Goal: Find specific page/section: Find specific page/section

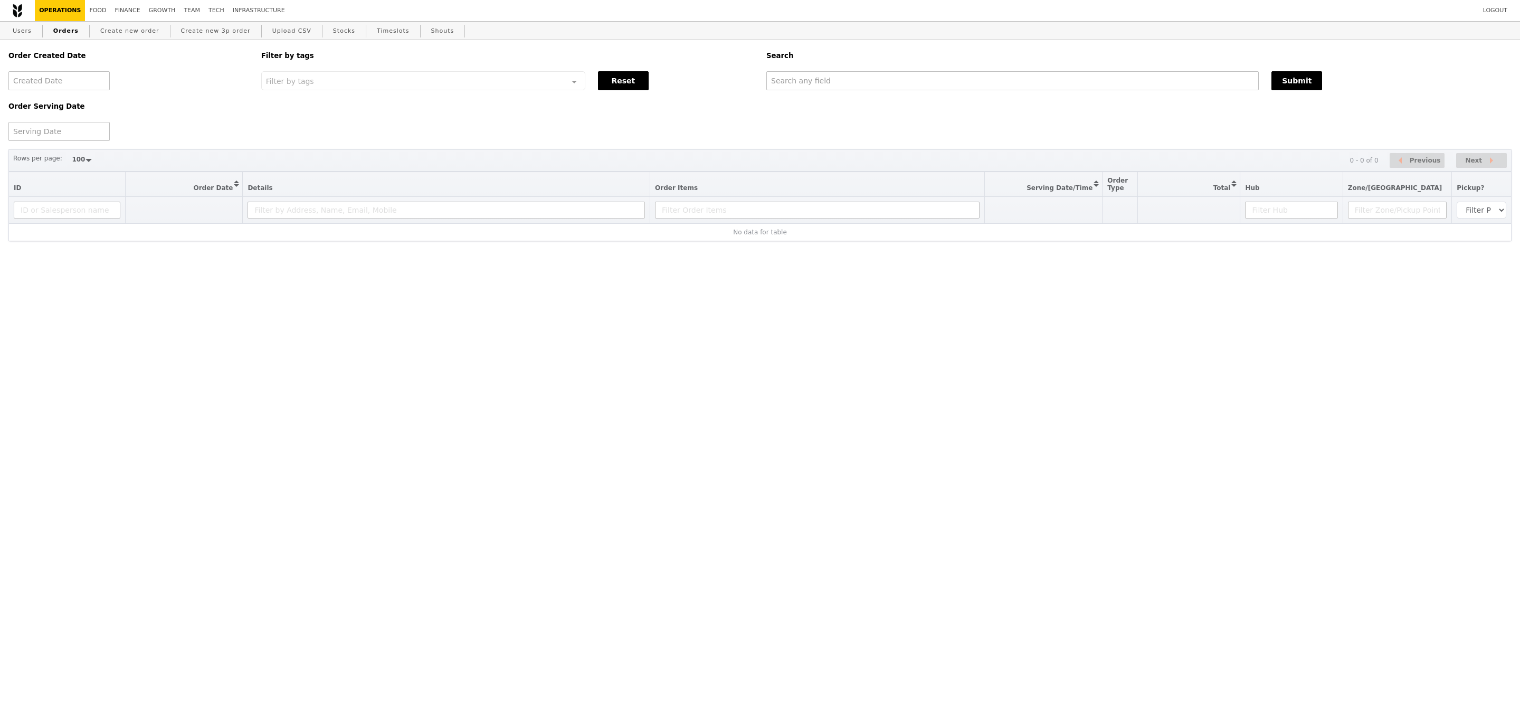
select select "100"
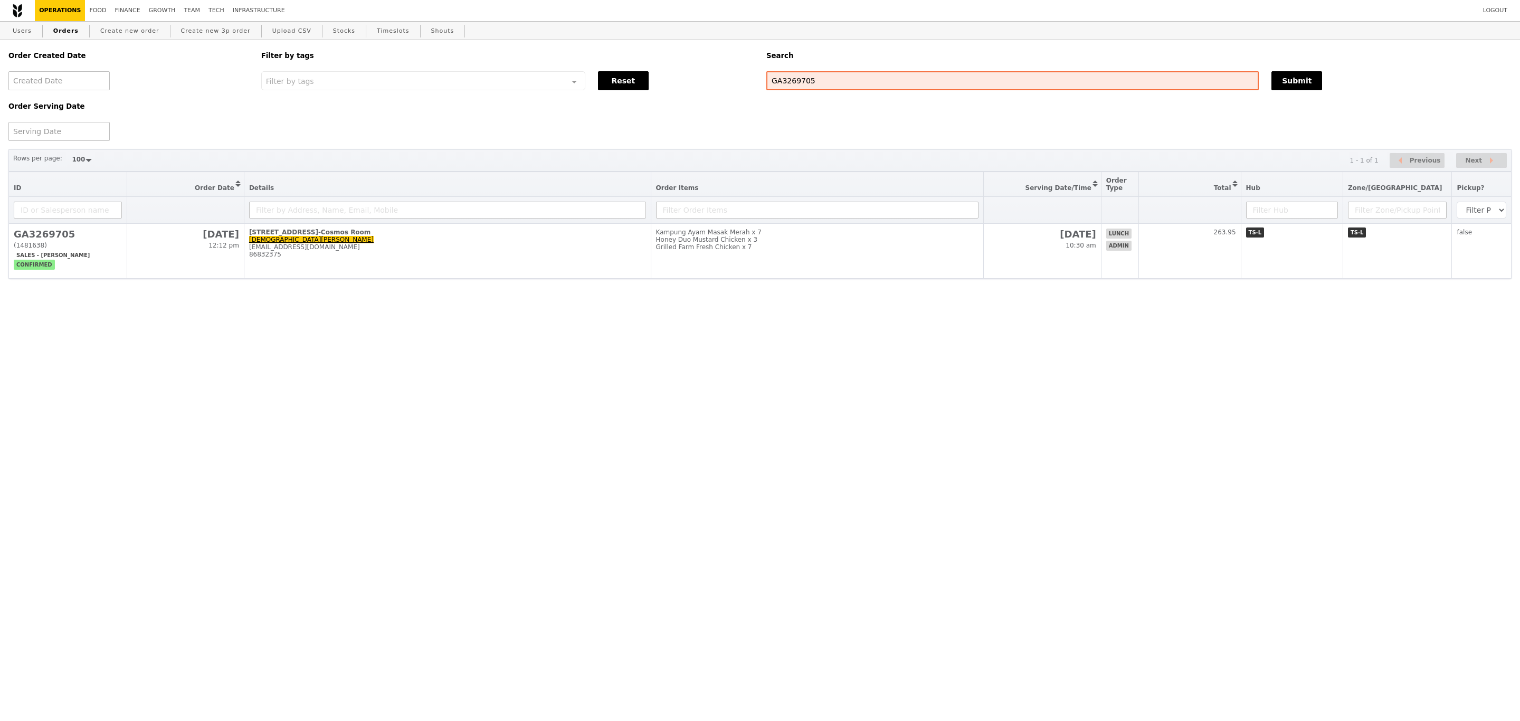
select select "100"
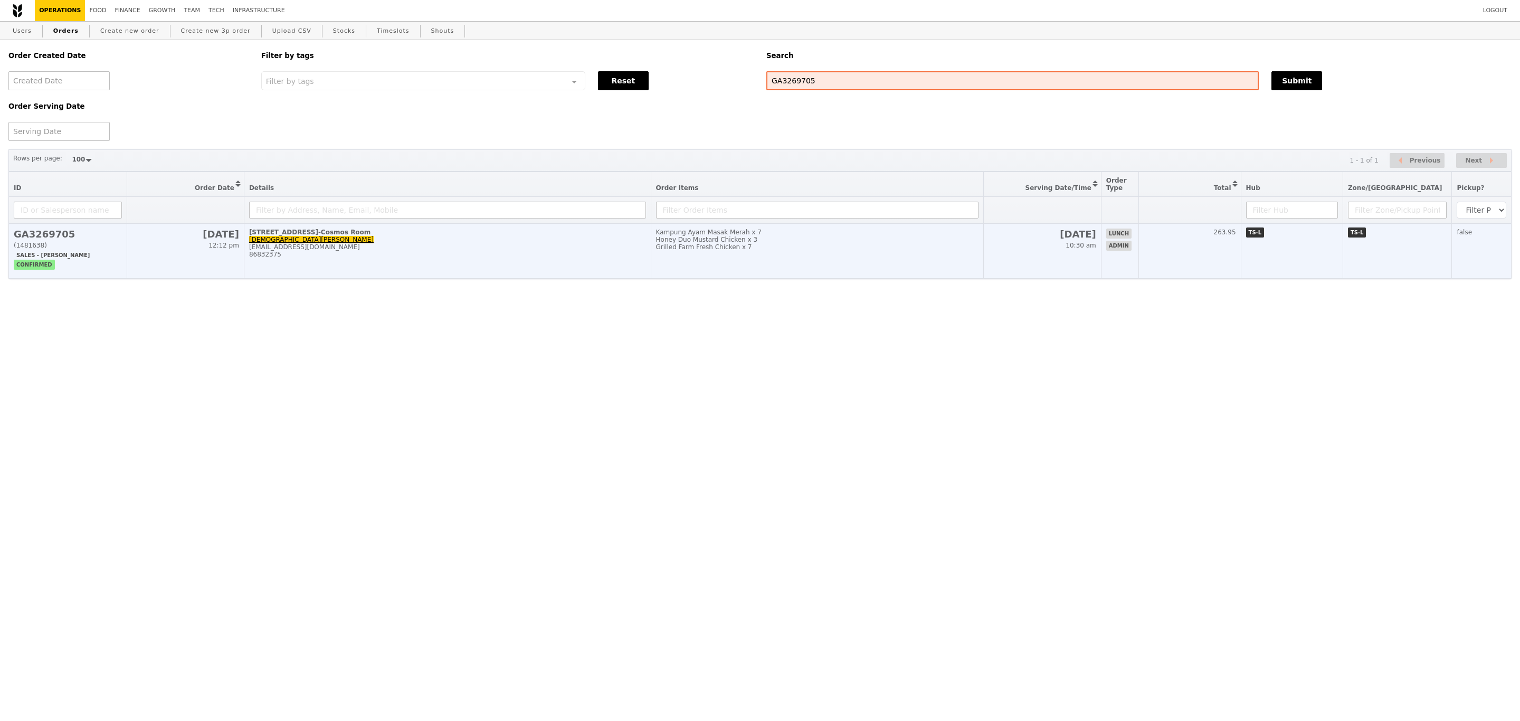
click at [939, 275] on td "Kampung Ayam Masak Merah x 7 Honey Duo Mustard Chicken x 3 Grilled Farm Fresh C…" at bounding box center [817, 251] width 333 height 55
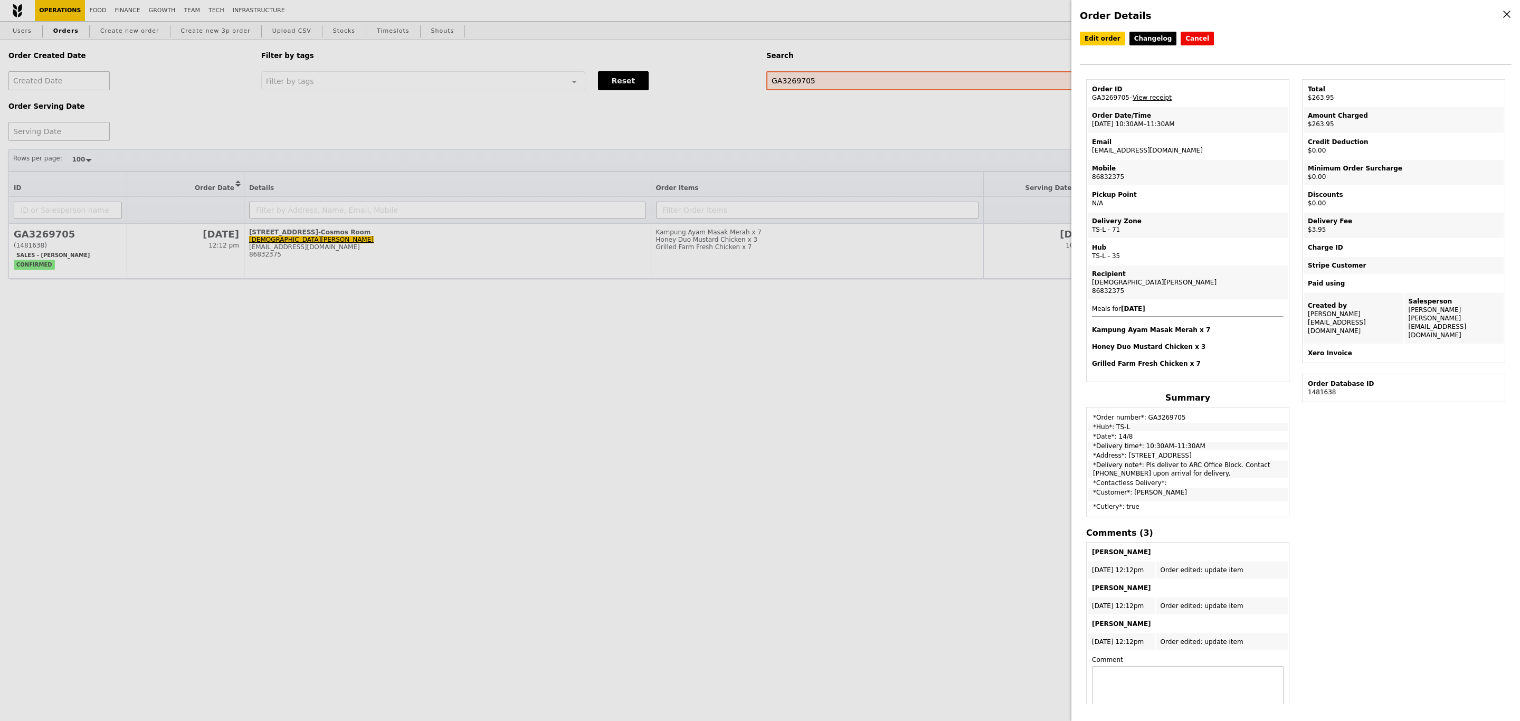
click at [1133, 154] on td "Email shiya.tan@dhl.com" at bounding box center [1188, 146] width 200 height 25
copy td "shiya.tan@dhl.com"
click at [120, 10] on div "Order Details Edit order Changelog Cancel Order ID GA3269705 – View receipt Ord…" at bounding box center [760, 360] width 1520 height 721
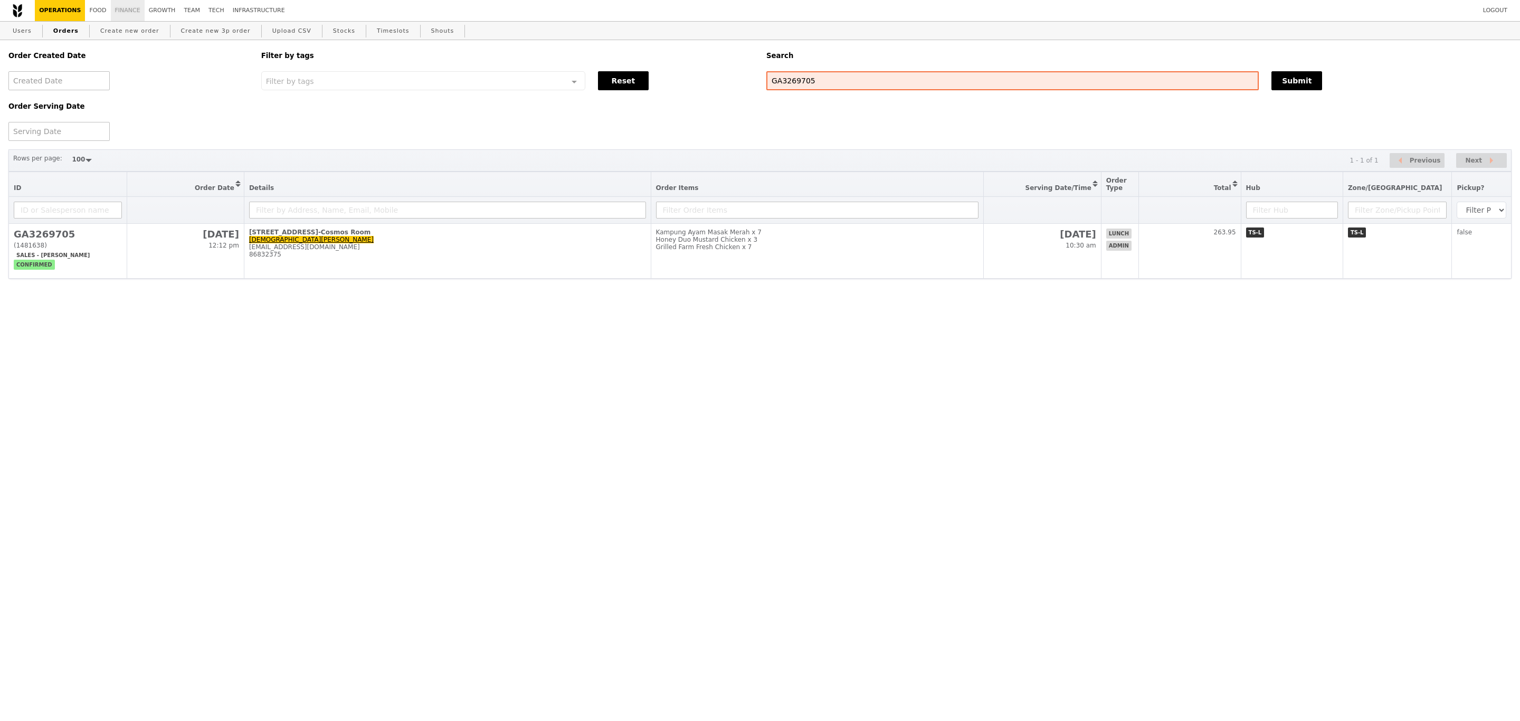
click at [120, 10] on link "Finance" at bounding box center [128, 10] width 34 height 21
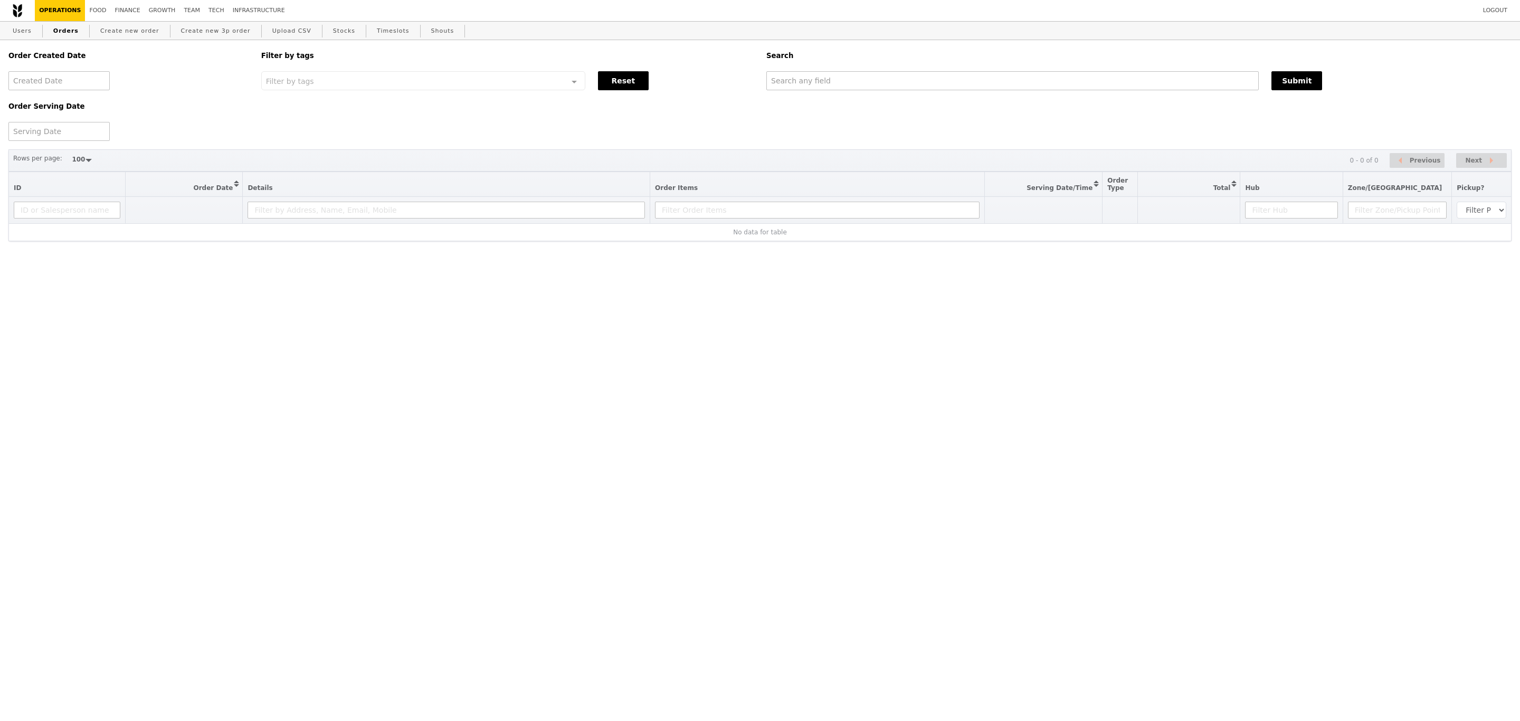
select select "100"
click at [877, 79] on input "text" at bounding box center [1012, 80] width 492 height 19
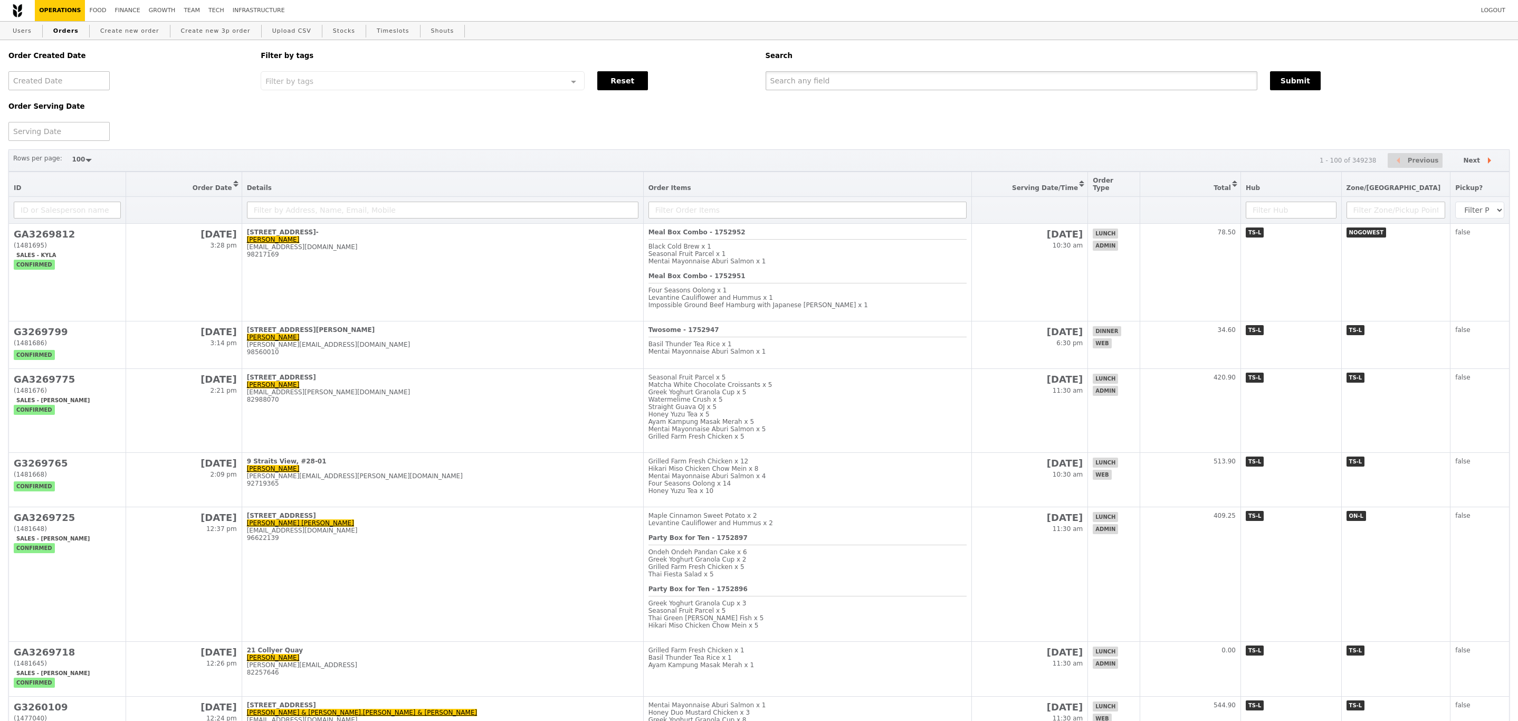
paste input "GA3269705"
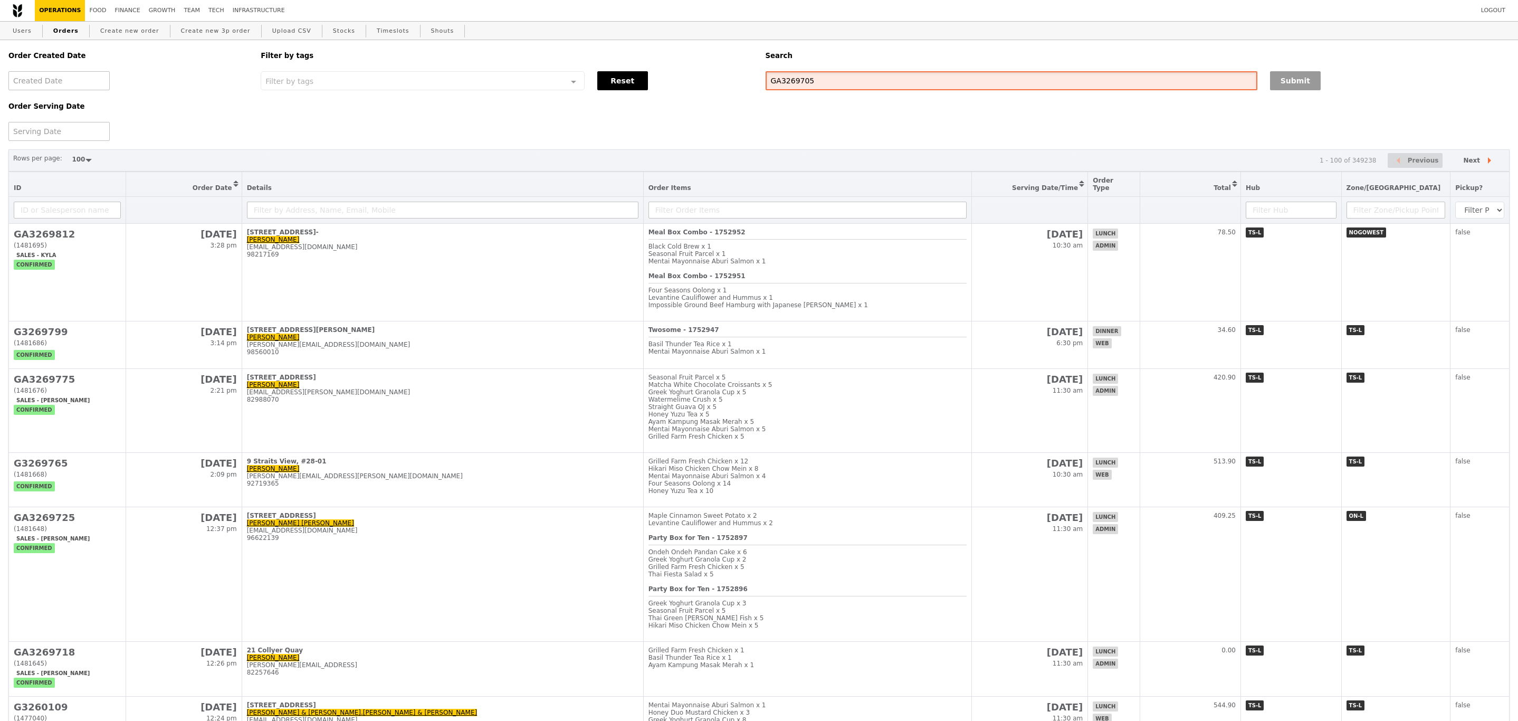
type input "GA3269705"
click at [1289, 82] on button "Submit" at bounding box center [1295, 80] width 51 height 19
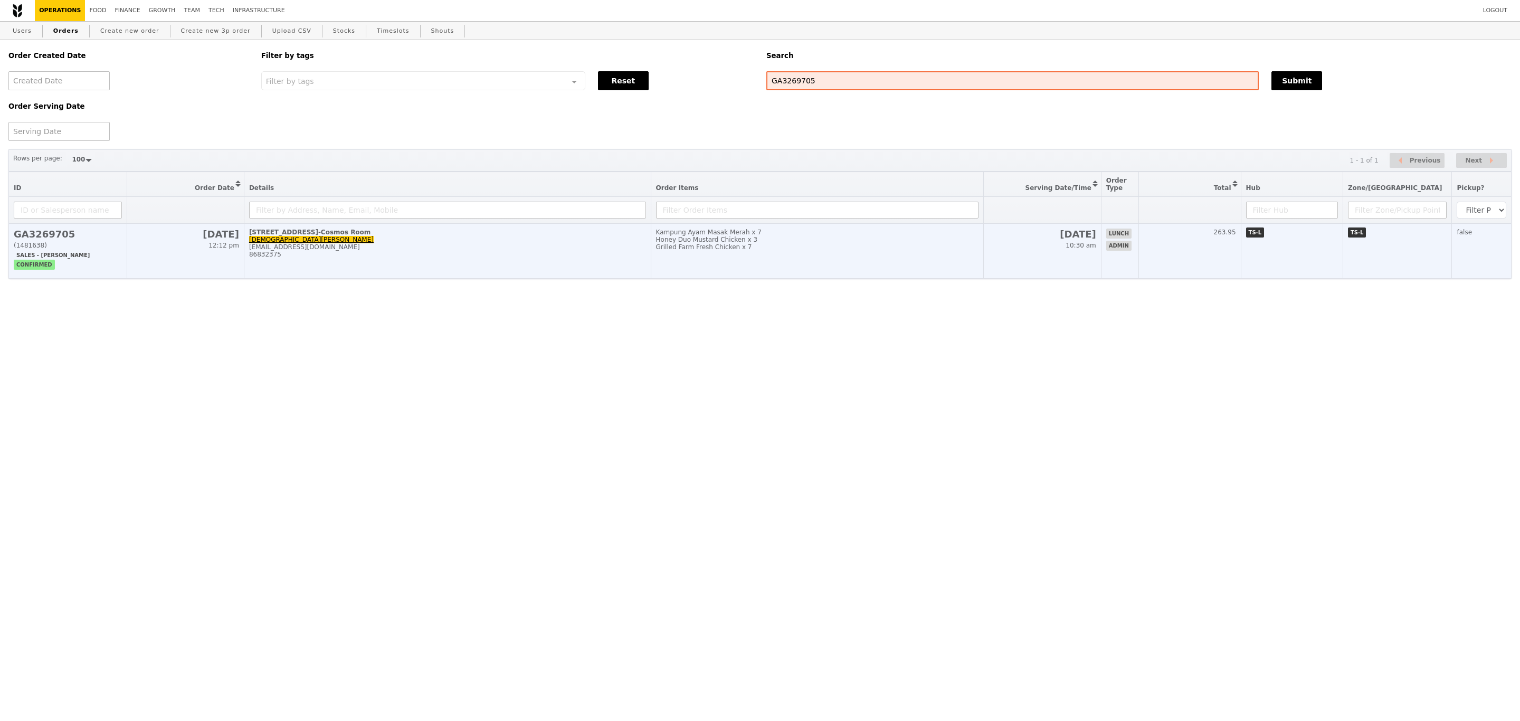
click at [586, 258] on div "86832375" at bounding box center [447, 254] width 397 height 7
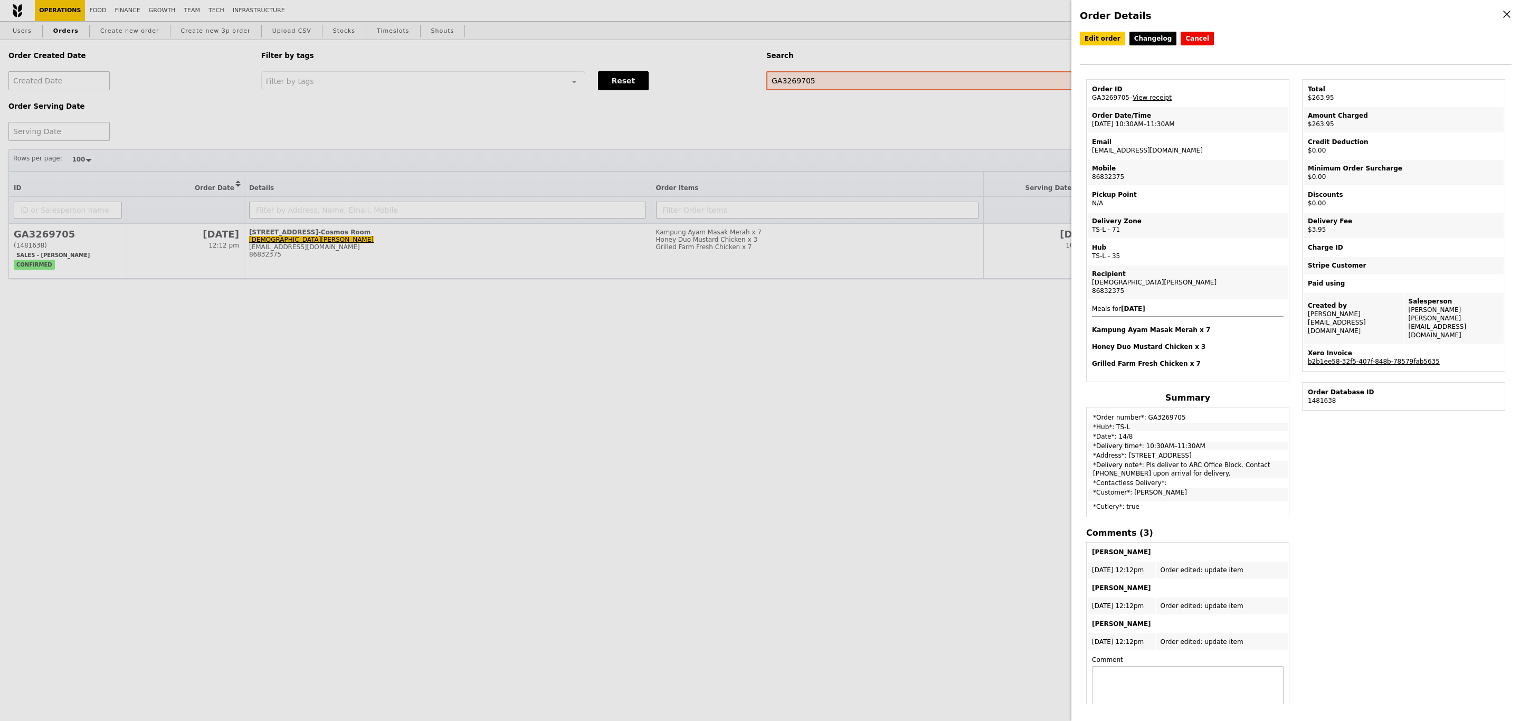
click at [1347, 358] on link "b2b1ee58-32f5-407f-848b-78579fab5635" at bounding box center [1374, 361] width 132 height 7
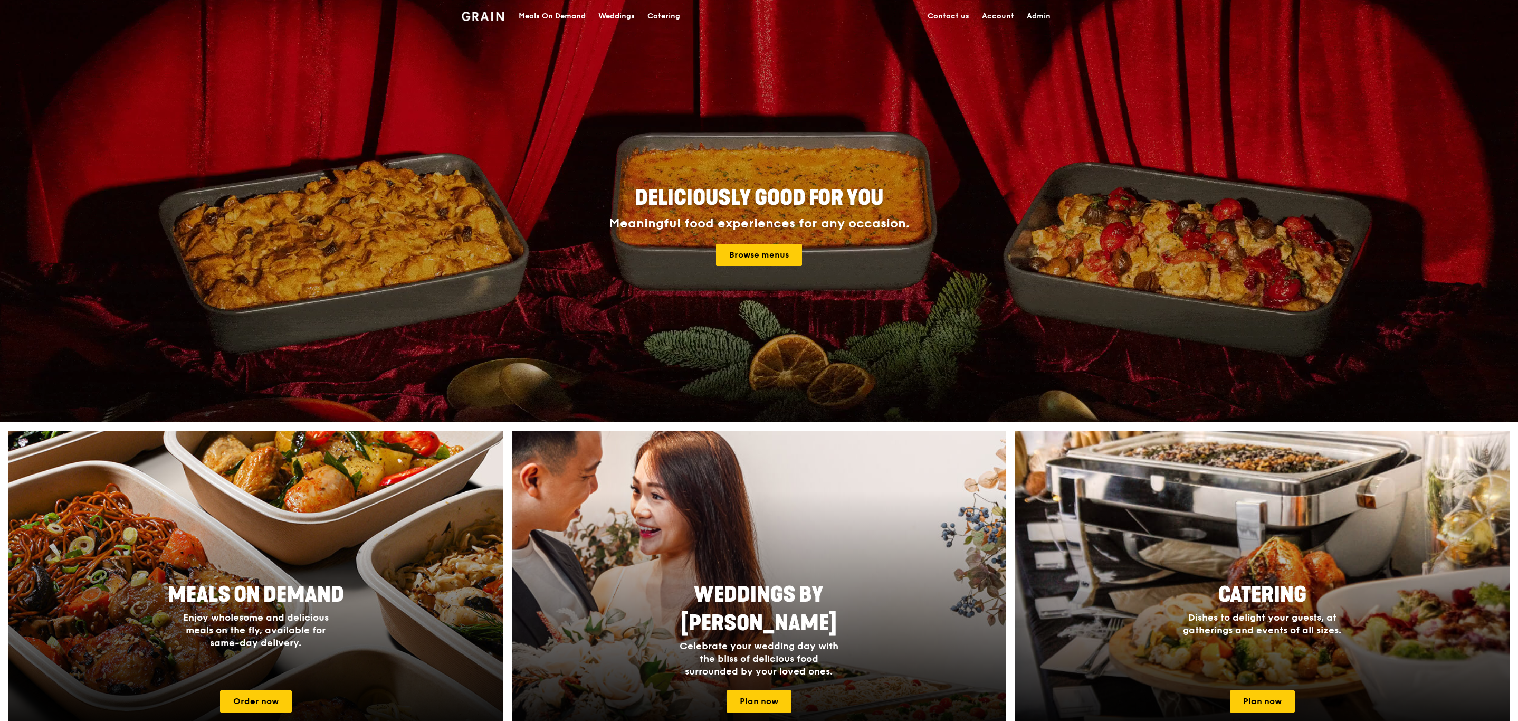
click at [668, 12] on div "Catering" at bounding box center [664, 17] width 33 height 32
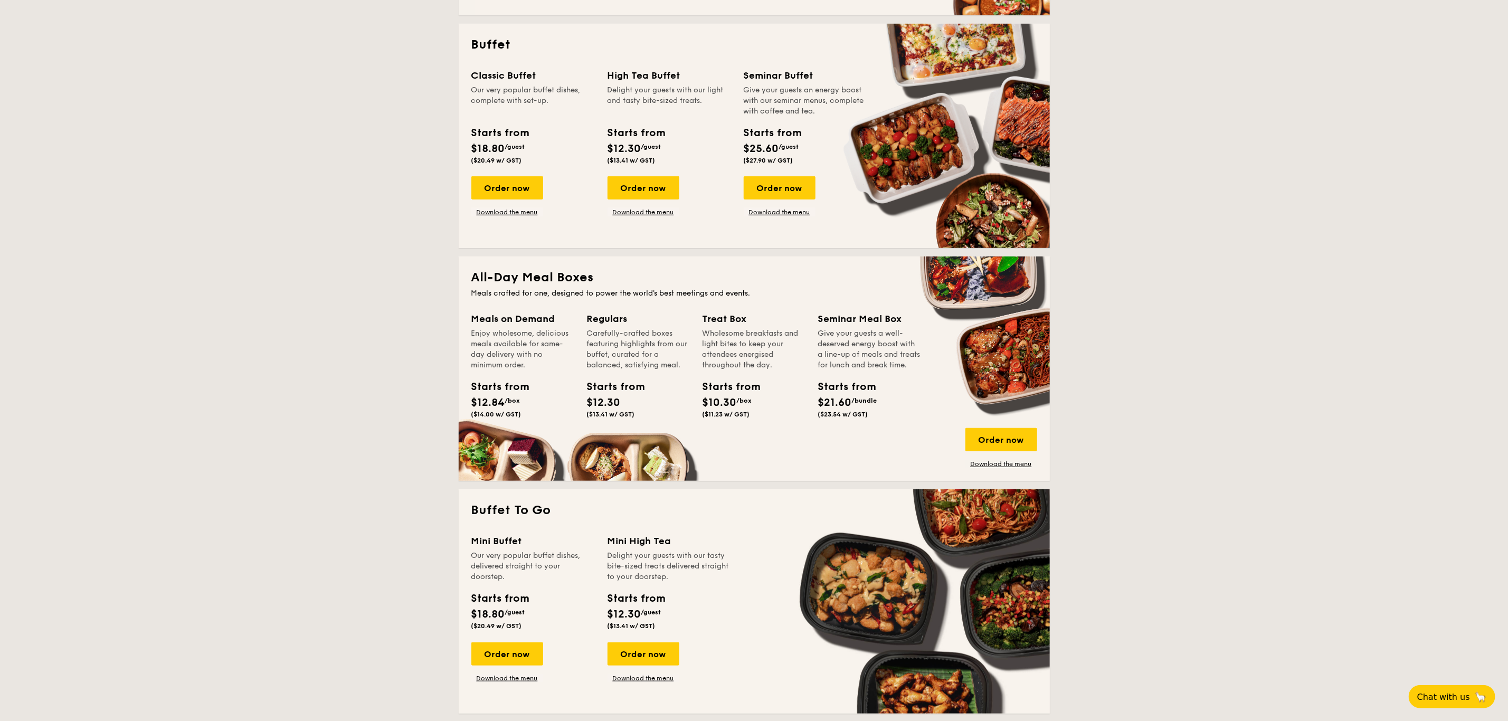
scroll to position [459, 0]
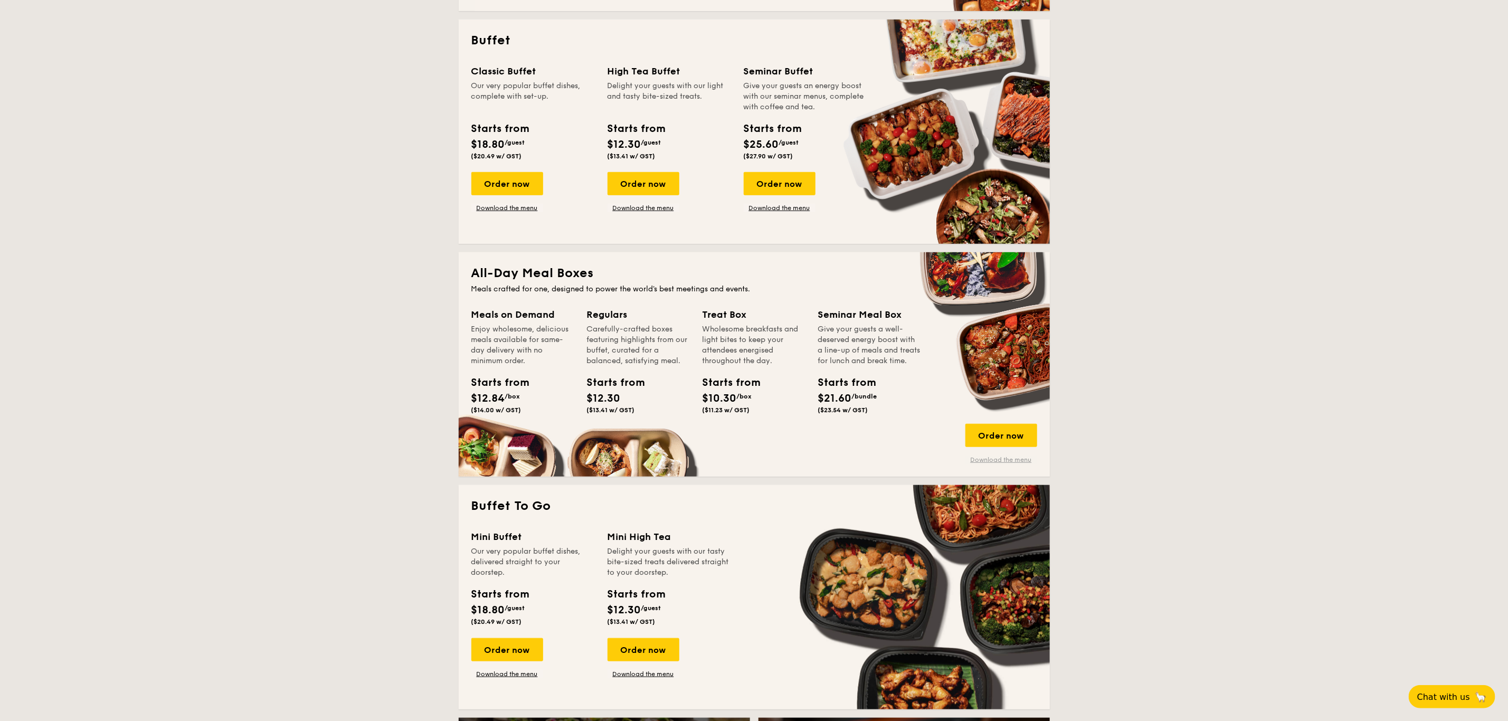
click at [1011, 458] on link "Download the menu" at bounding box center [1001, 459] width 72 height 8
